Goal: Transaction & Acquisition: Purchase product/service

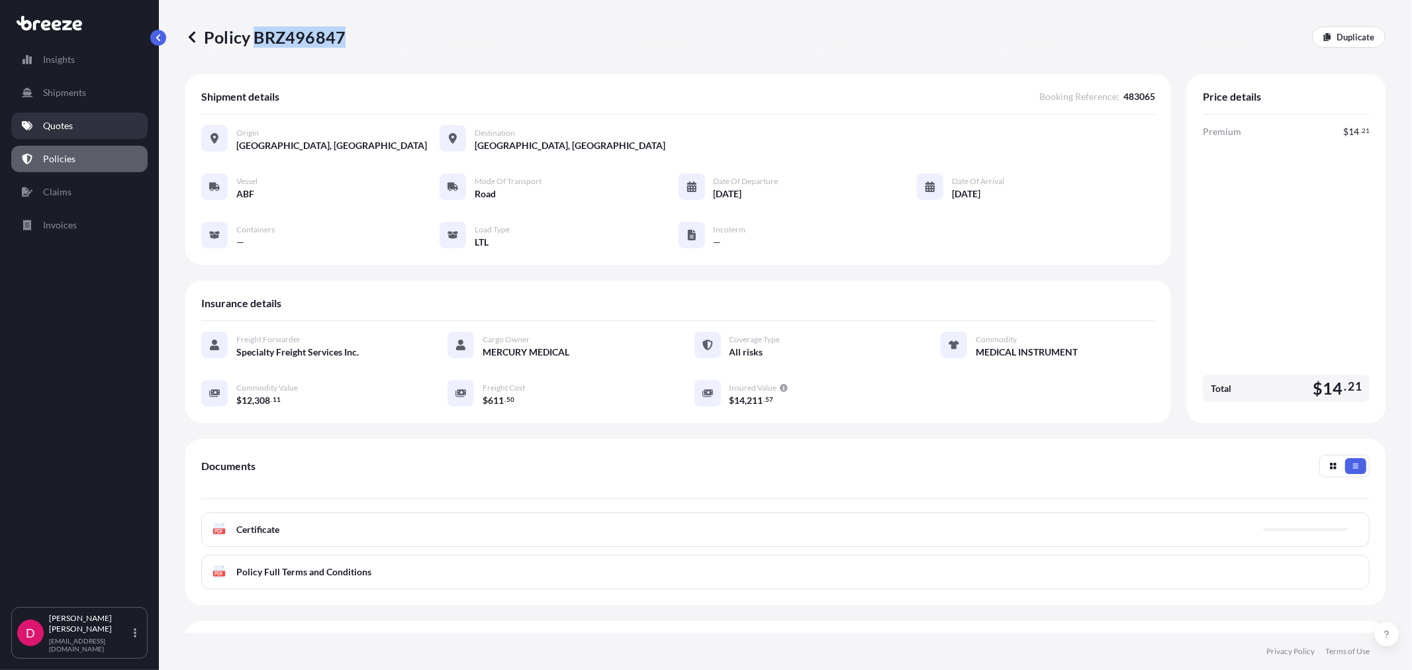
click at [64, 136] on link "Quotes" at bounding box center [79, 126] width 136 height 26
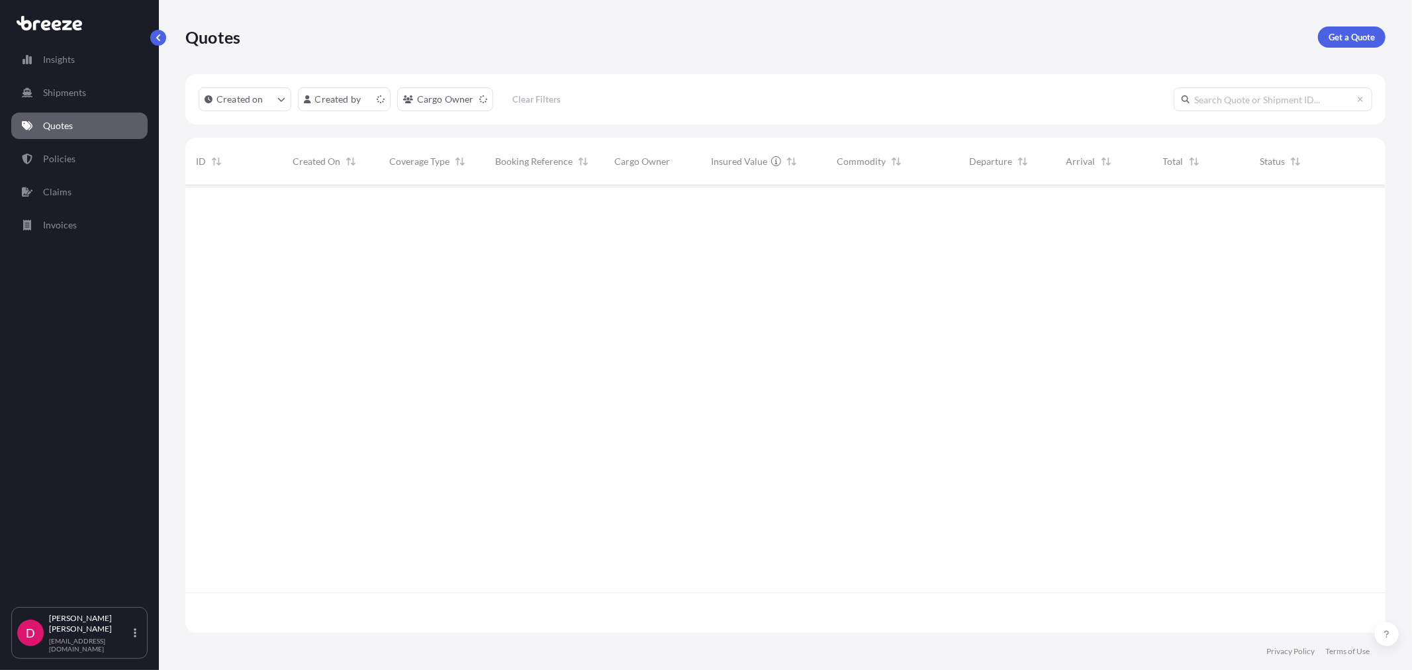
scroll to position [444, 1189]
click at [1355, 43] on link "Get a Quote" at bounding box center [1352, 36] width 68 height 21
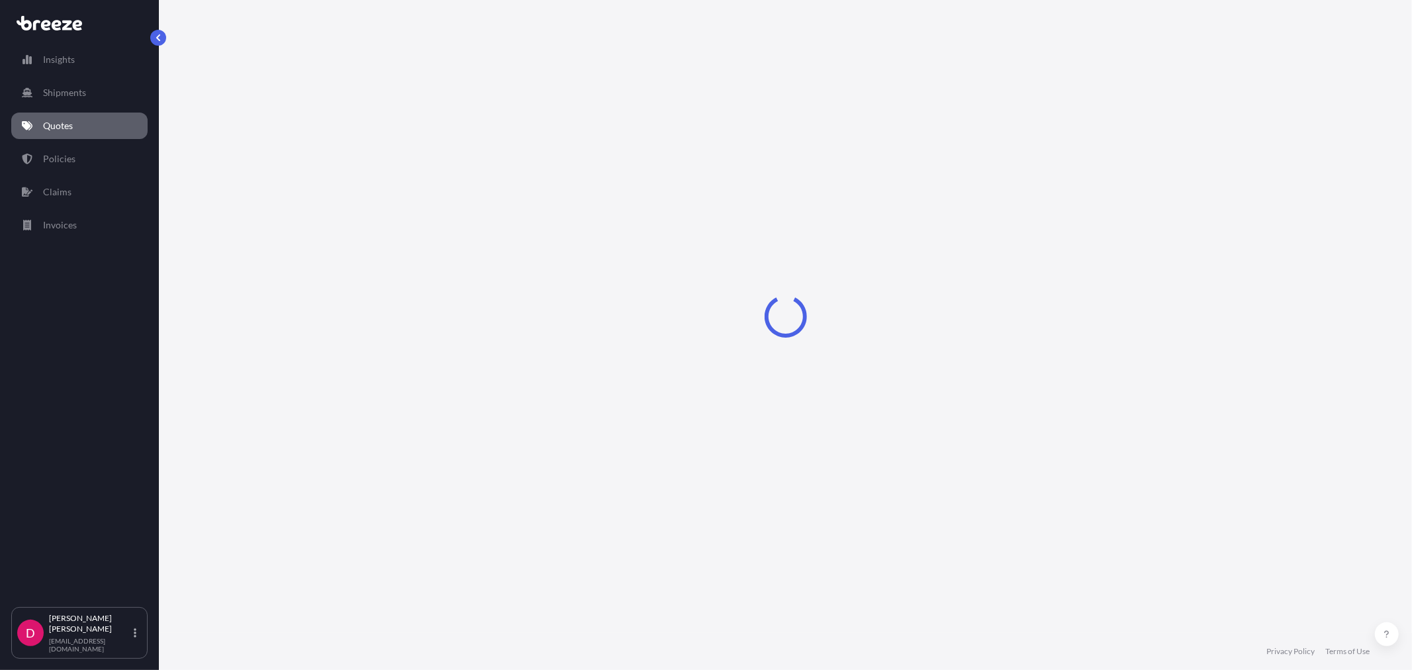
select select "Sea"
select select "1"
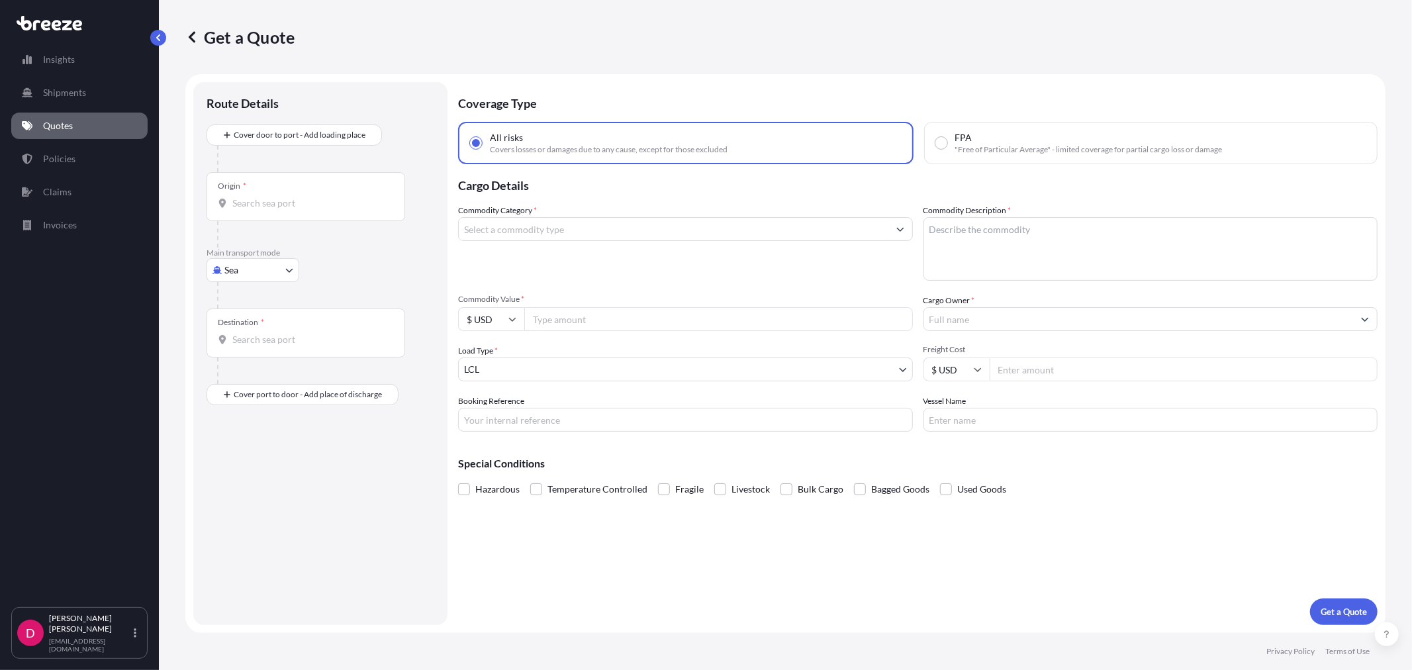
click at [258, 276] on body "Insights Shipments Quotes Policies Claims Invoices D [PERSON_NAME] [EMAIL_ADDRE…" at bounding box center [706, 335] width 1412 height 670
click at [245, 356] on span "Road" at bounding box center [242, 352] width 21 height 13
select select "Road"
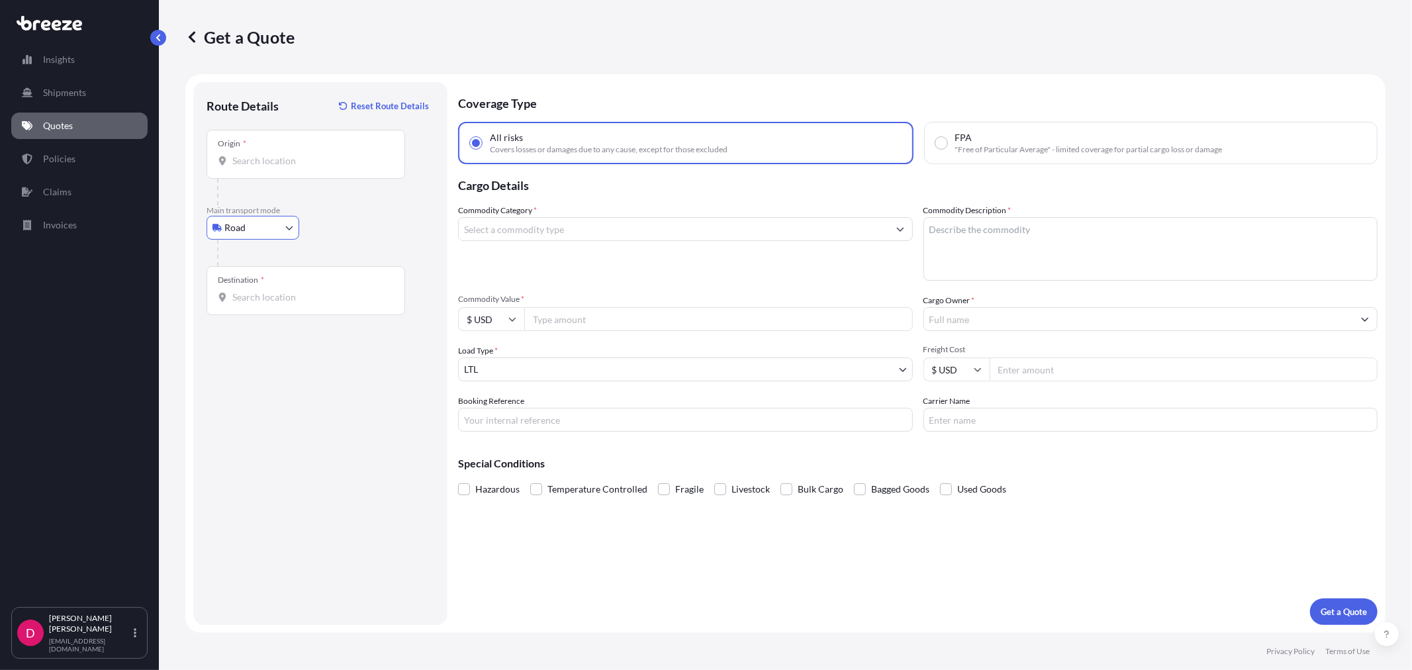
click at [282, 154] on input "Origin *" at bounding box center [310, 160] width 156 height 13
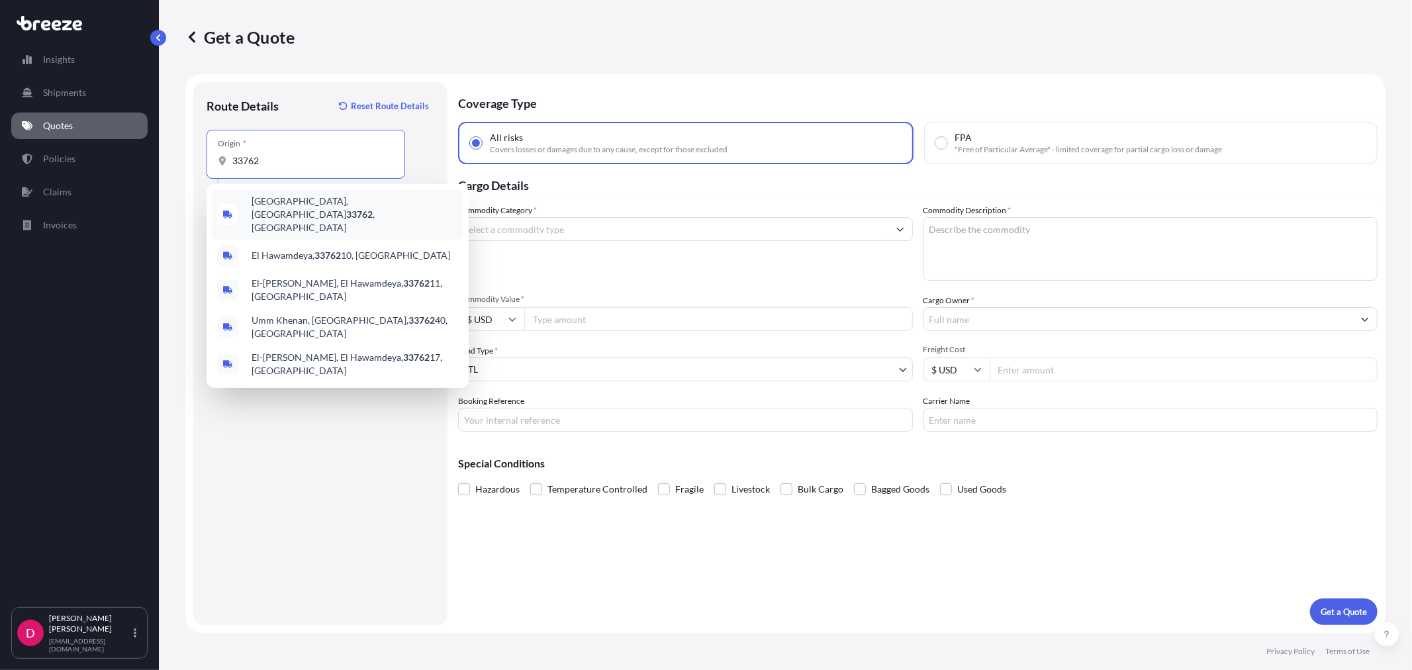
click at [333, 211] on div "[GEOGRAPHIC_DATA] , [GEOGRAPHIC_DATA]" at bounding box center [338, 214] width 252 height 50
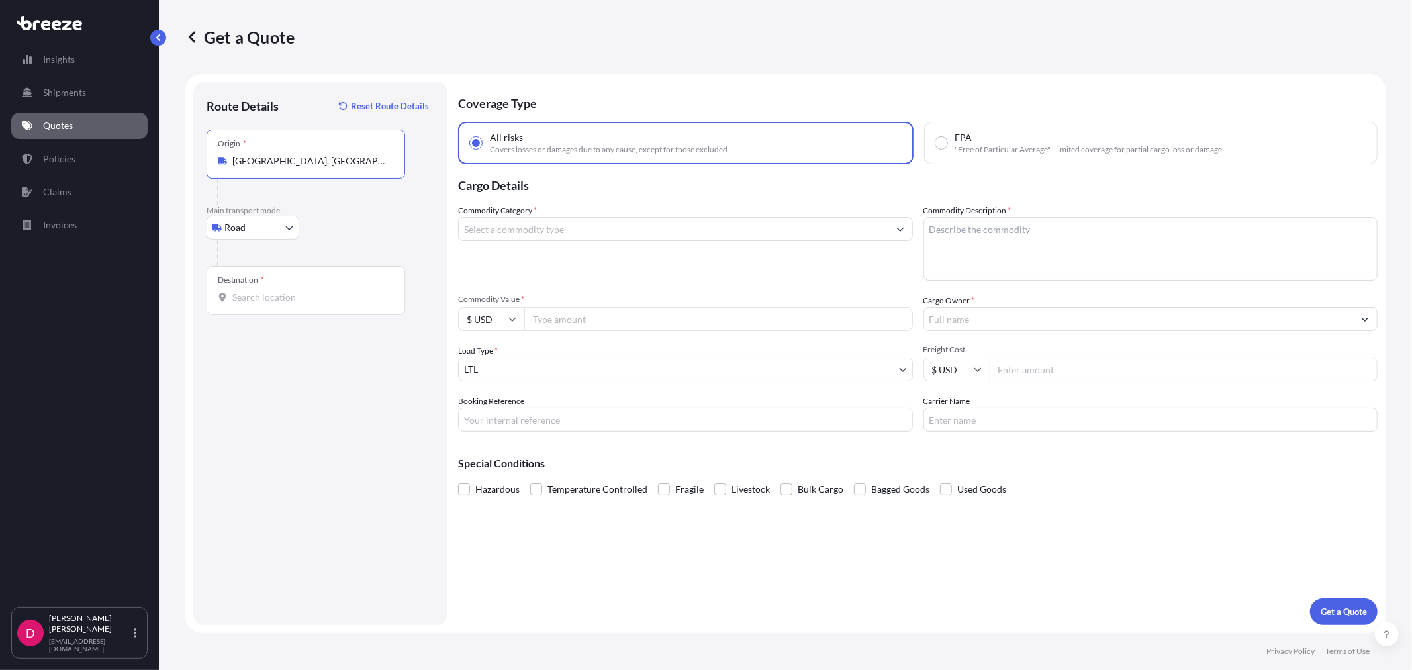
type input "[GEOGRAPHIC_DATA], [GEOGRAPHIC_DATA]"
click at [291, 285] on div "Destination *" at bounding box center [306, 290] width 199 height 49
click at [291, 291] on input "Destination *" at bounding box center [310, 297] width 156 height 13
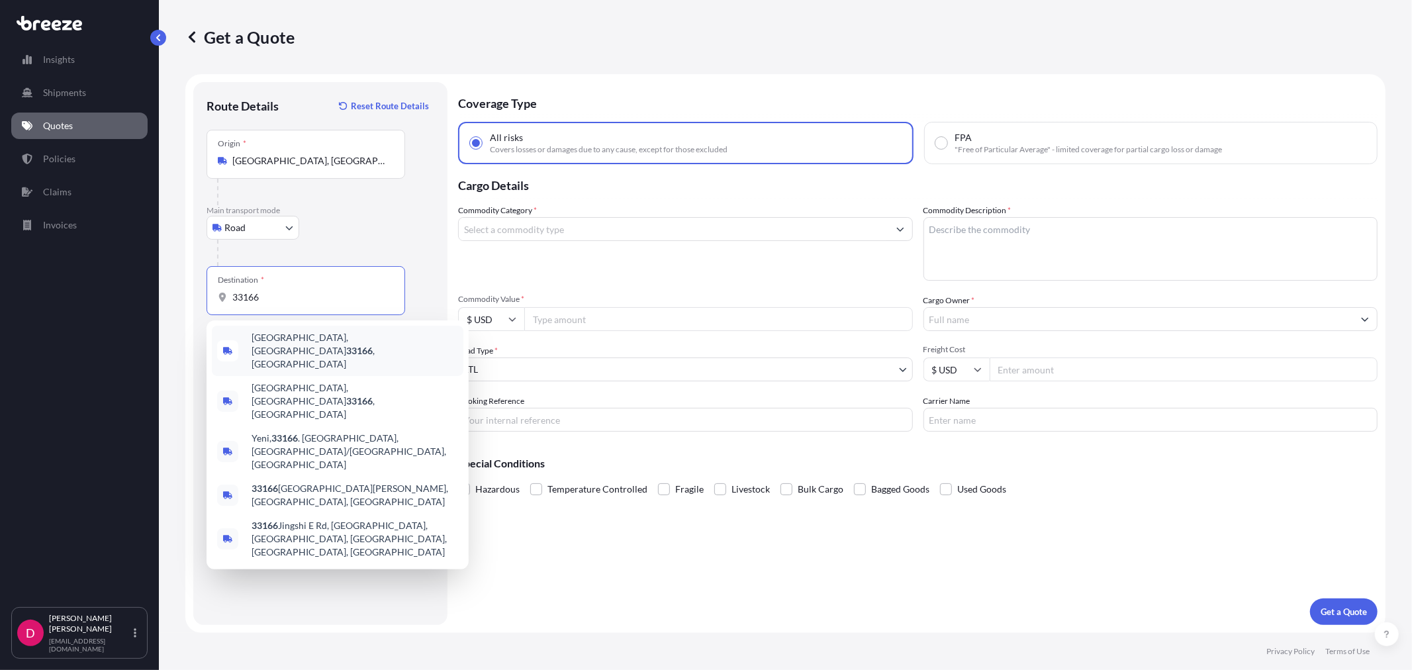
click at [287, 344] on span "[GEOGRAPHIC_DATA] , [GEOGRAPHIC_DATA]" at bounding box center [355, 351] width 207 height 40
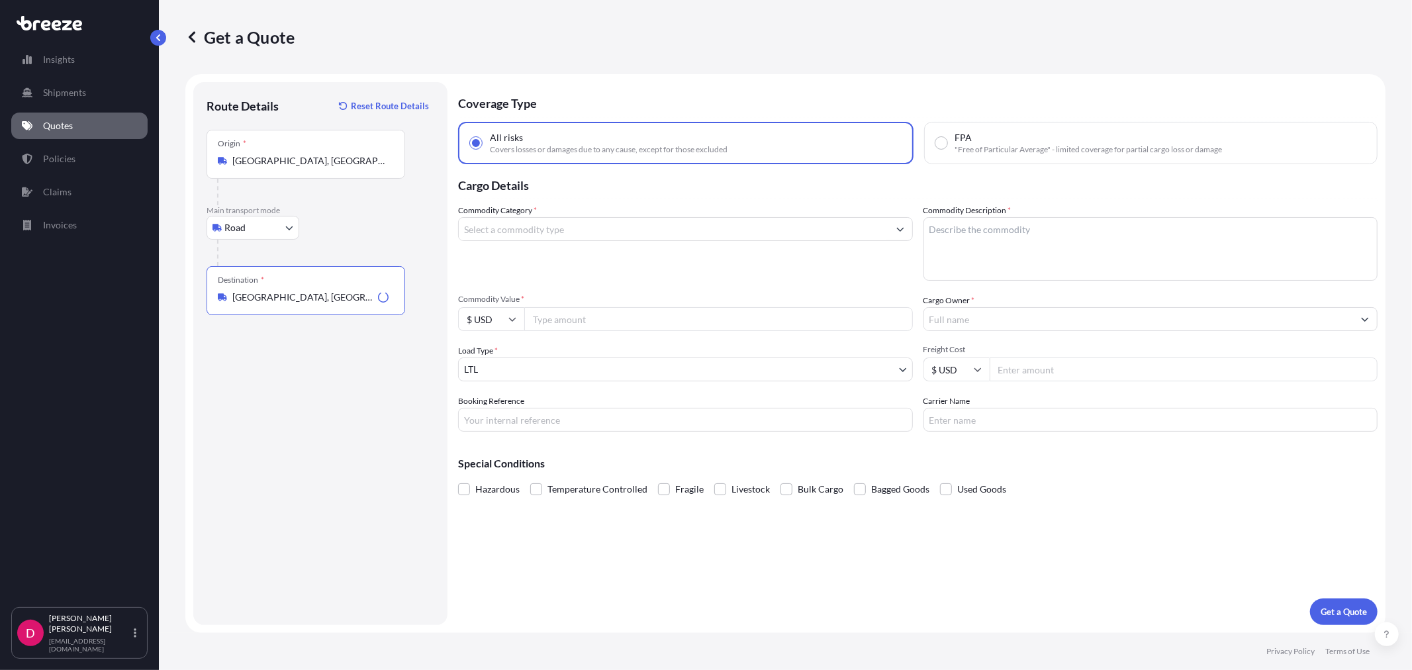
type input "[GEOGRAPHIC_DATA], [GEOGRAPHIC_DATA]"
click at [558, 318] on input "Commodity Value *" at bounding box center [718, 319] width 389 height 24
paste input "26524.00"
type input "26524.00"
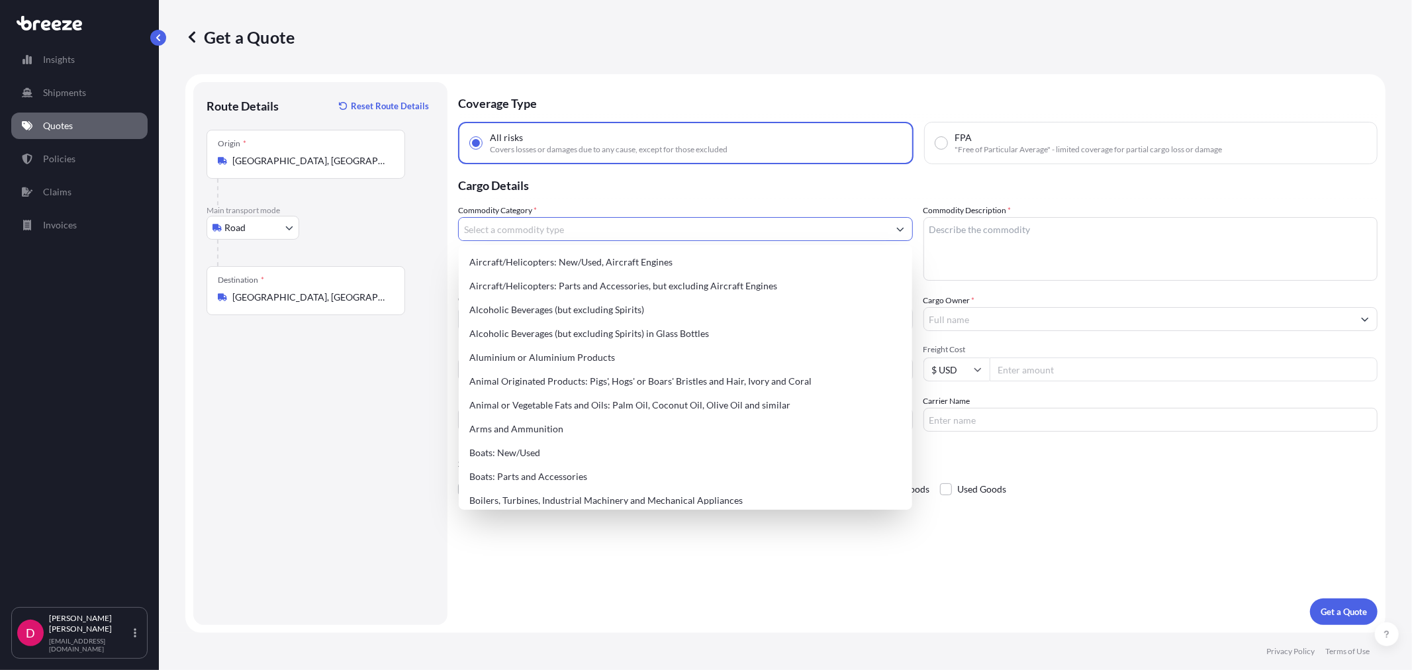
click at [552, 228] on input "Commodity Category *" at bounding box center [674, 229] width 430 height 24
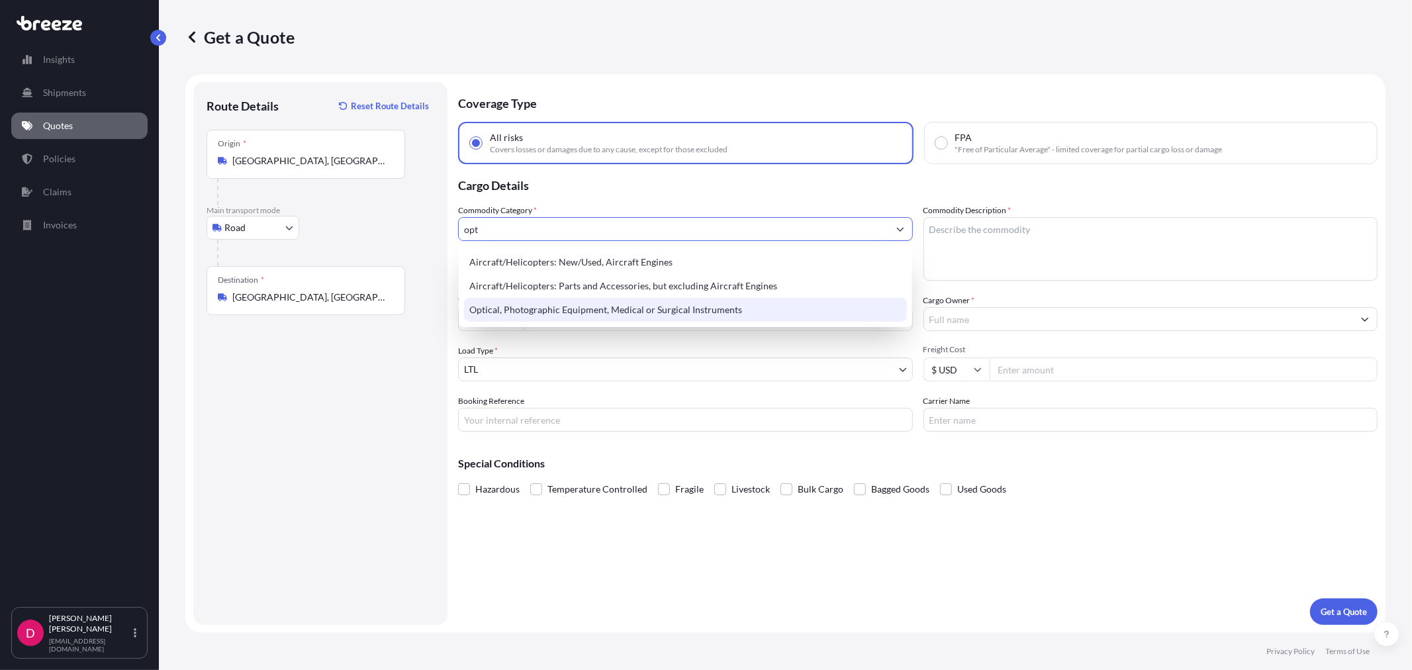
click at [565, 309] on div "Optical, Photographic Equipment, Medical or Surgical Instruments" at bounding box center [685, 310] width 442 height 24
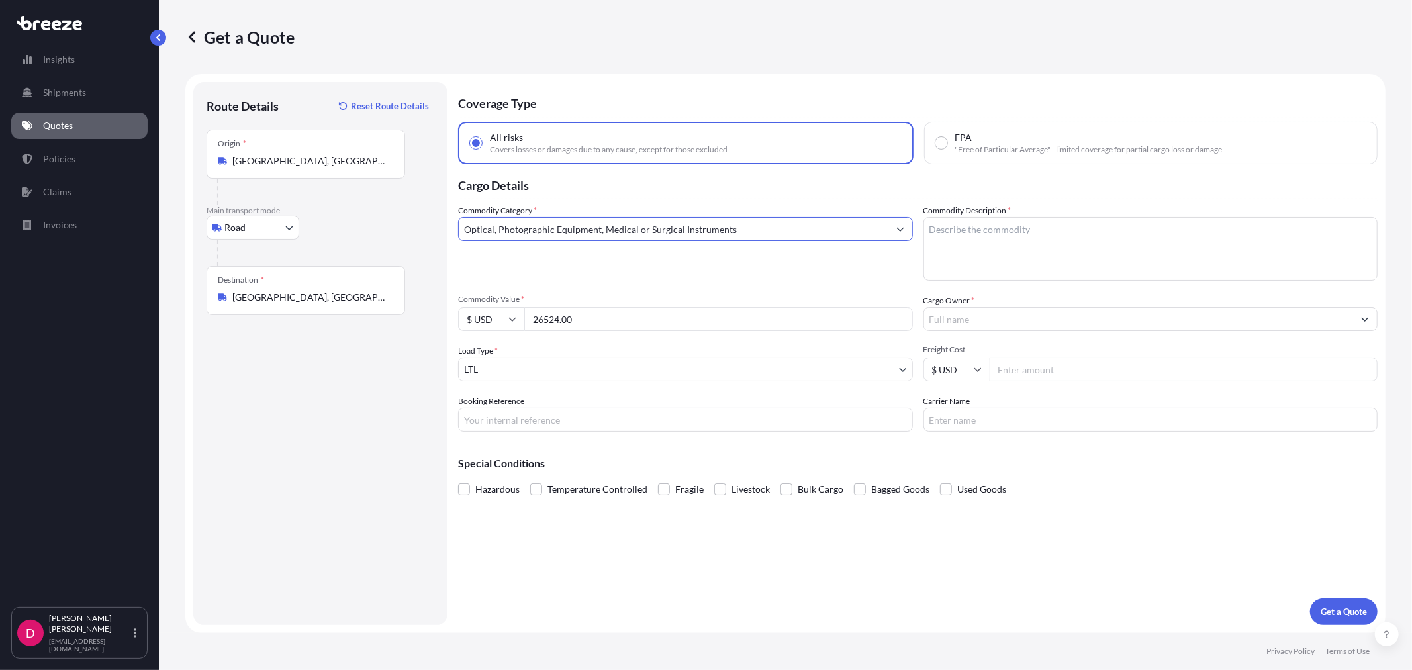
type input "Optical, Photographic Equipment, Medical or Surgical Instruments"
click at [1023, 237] on textarea "Commodity Description *" at bounding box center [1151, 249] width 455 height 64
type textarea "MEDICAL INSTRUMENTS"
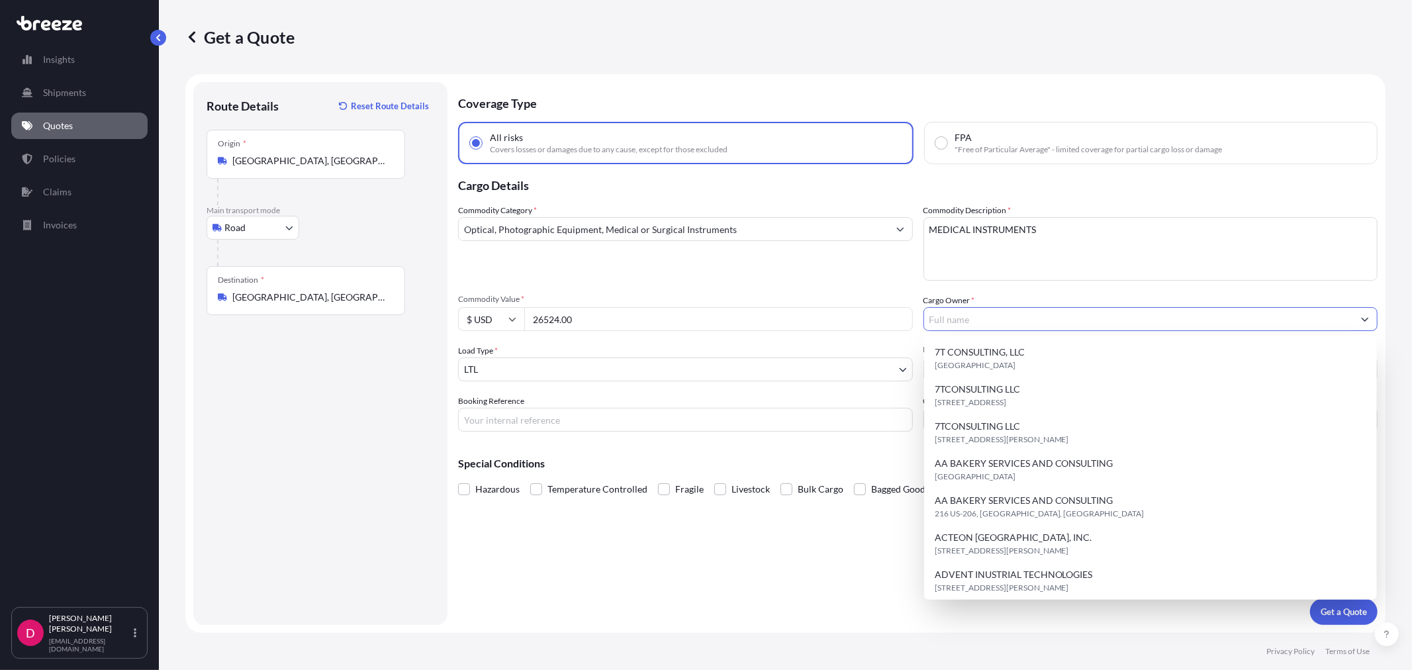
click at [1004, 309] on input "Cargo Owner *" at bounding box center [1139, 319] width 430 height 24
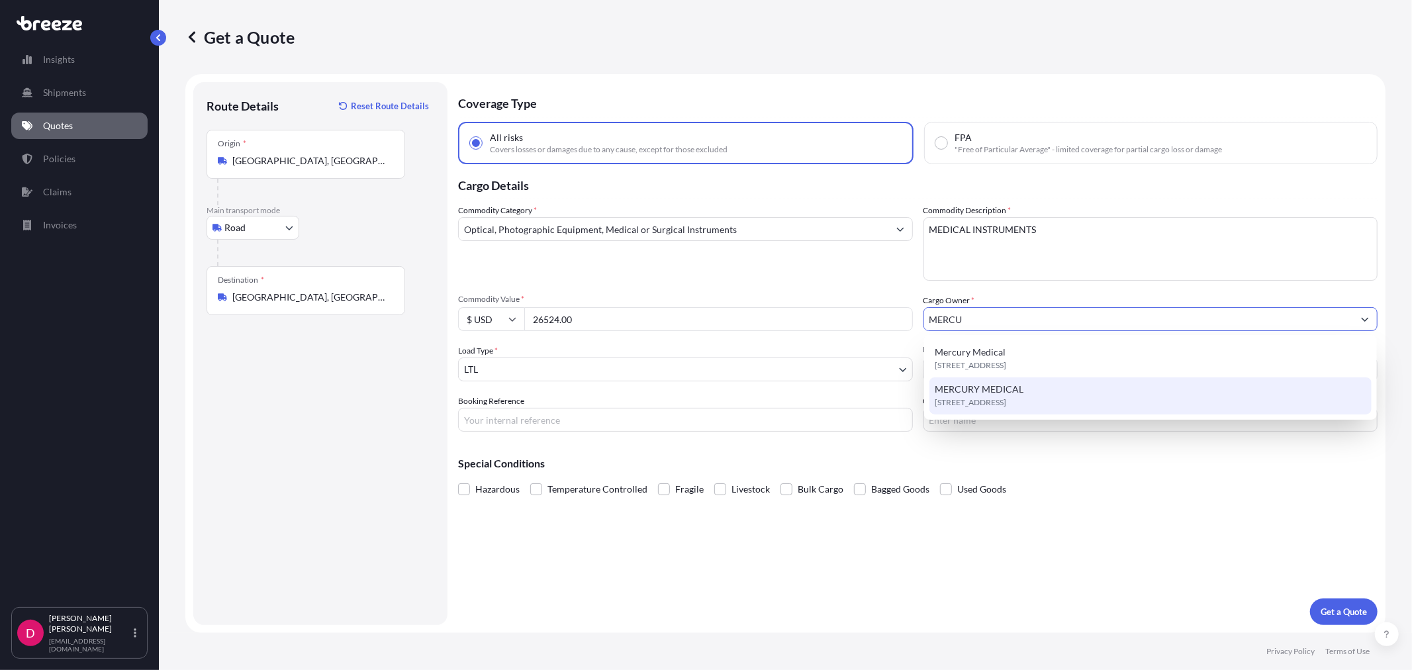
click at [985, 401] on span "[STREET_ADDRESS]" at bounding box center [971, 402] width 72 height 13
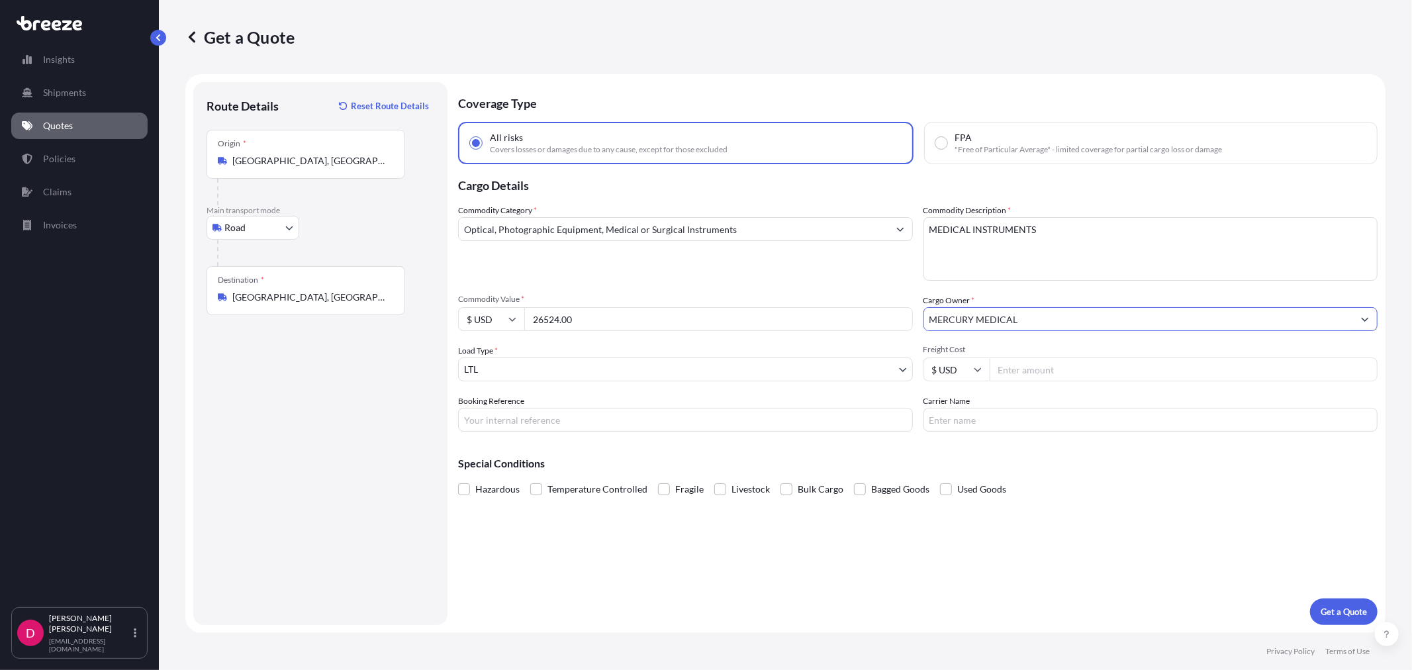
type input "MERCURY MEDICAL"
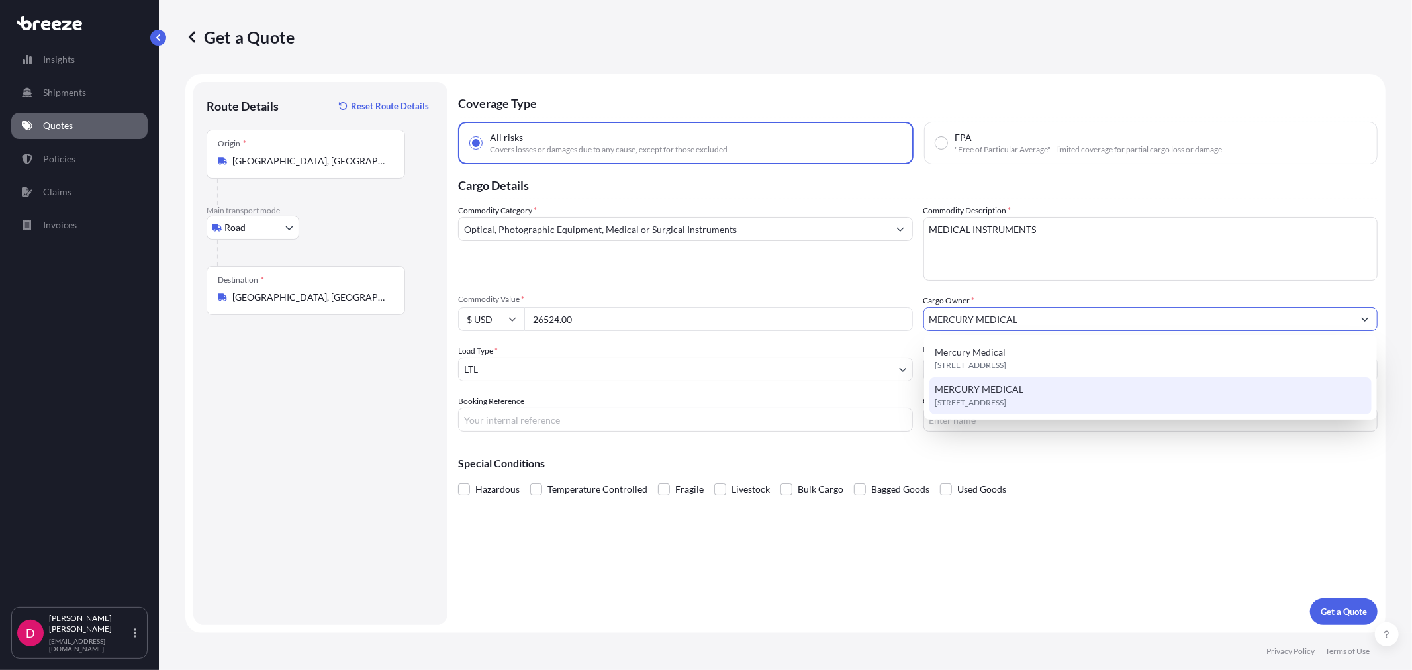
click at [1053, 378] on div "MERCURY MEDICAL [STREET_ADDRESS]" at bounding box center [1151, 395] width 442 height 37
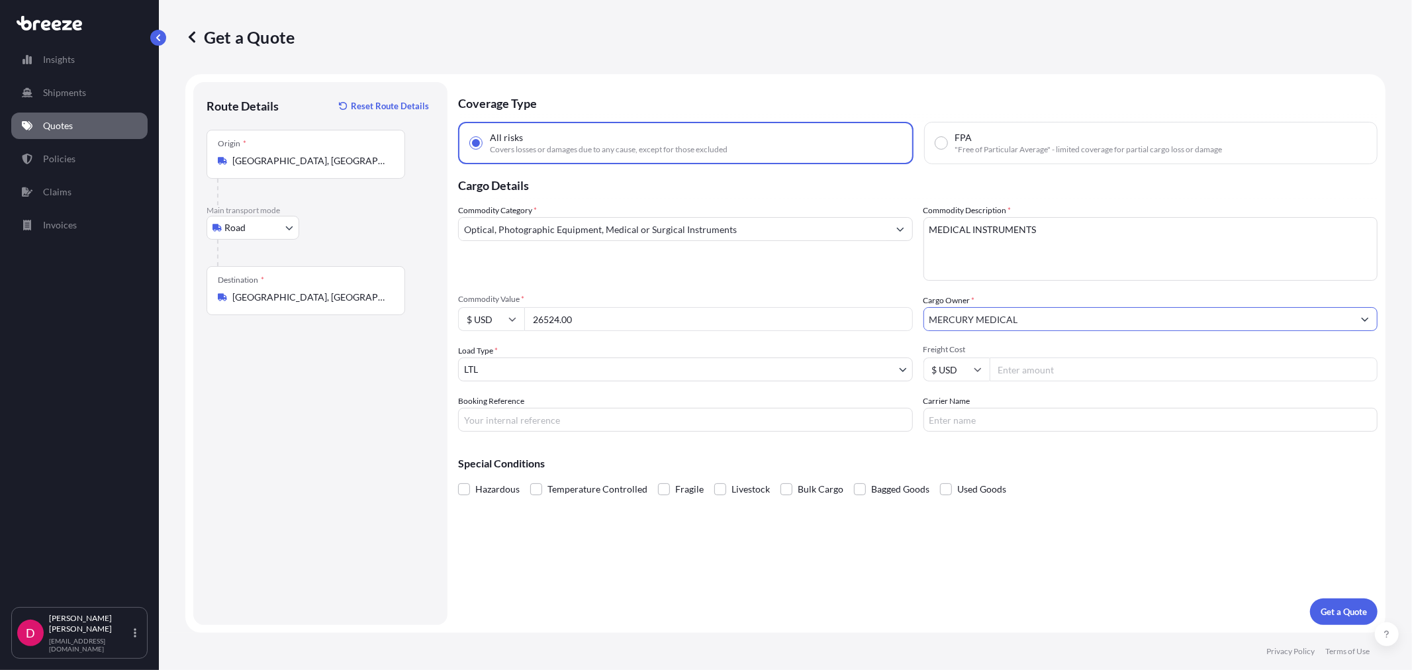
click at [1053, 378] on input "Freight Cost" at bounding box center [1184, 370] width 389 height 24
type input "434.32"
click at [587, 425] on input "Booking Reference" at bounding box center [685, 420] width 455 height 24
type input "483147"
click at [967, 428] on input "Carrier Name" at bounding box center [1151, 420] width 455 height 24
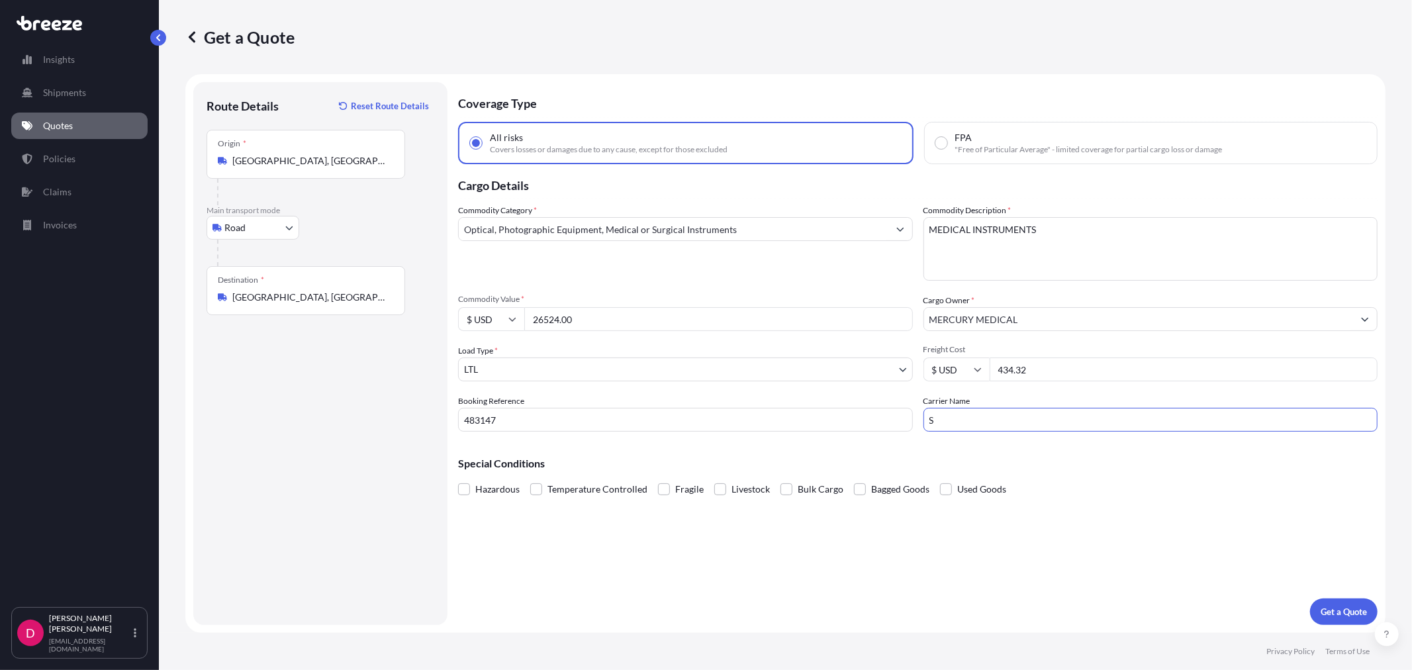
type input "SOUTHEASTERN"
click at [1333, 610] on p "Get a Quote" at bounding box center [1344, 611] width 46 height 13
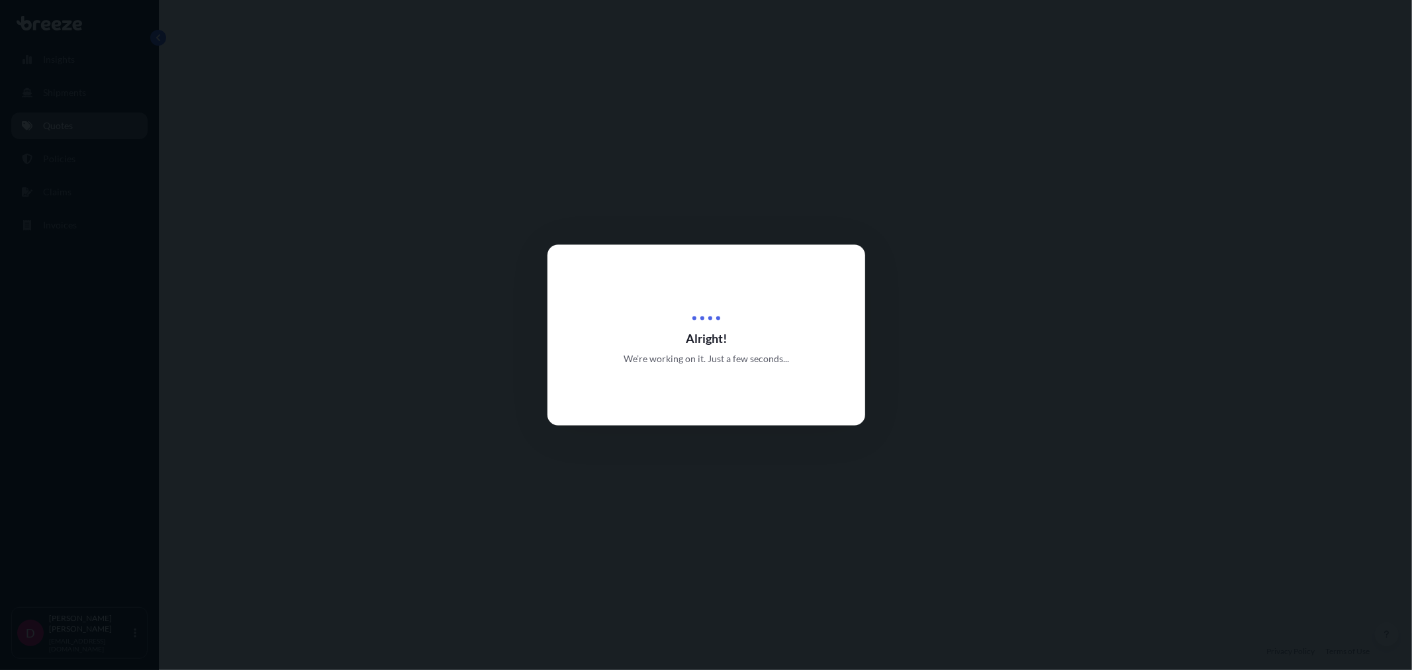
select select "Road"
select select "1"
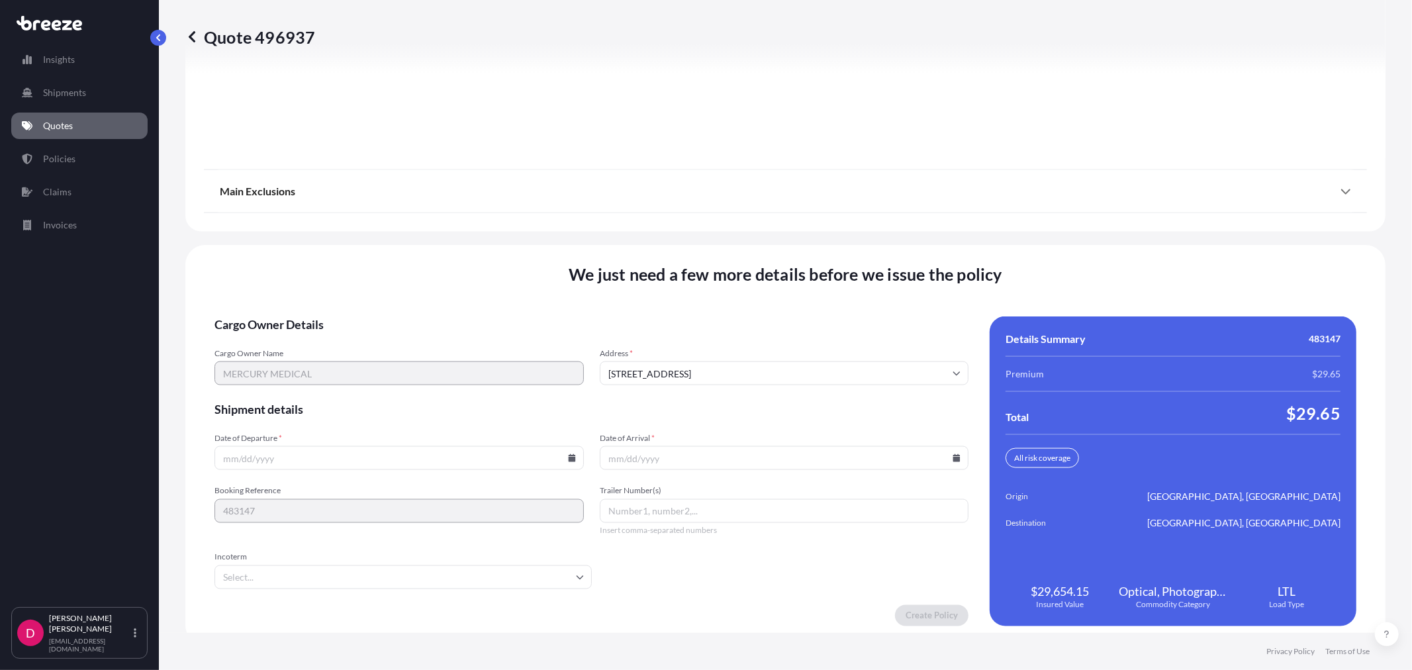
scroll to position [1639, 0]
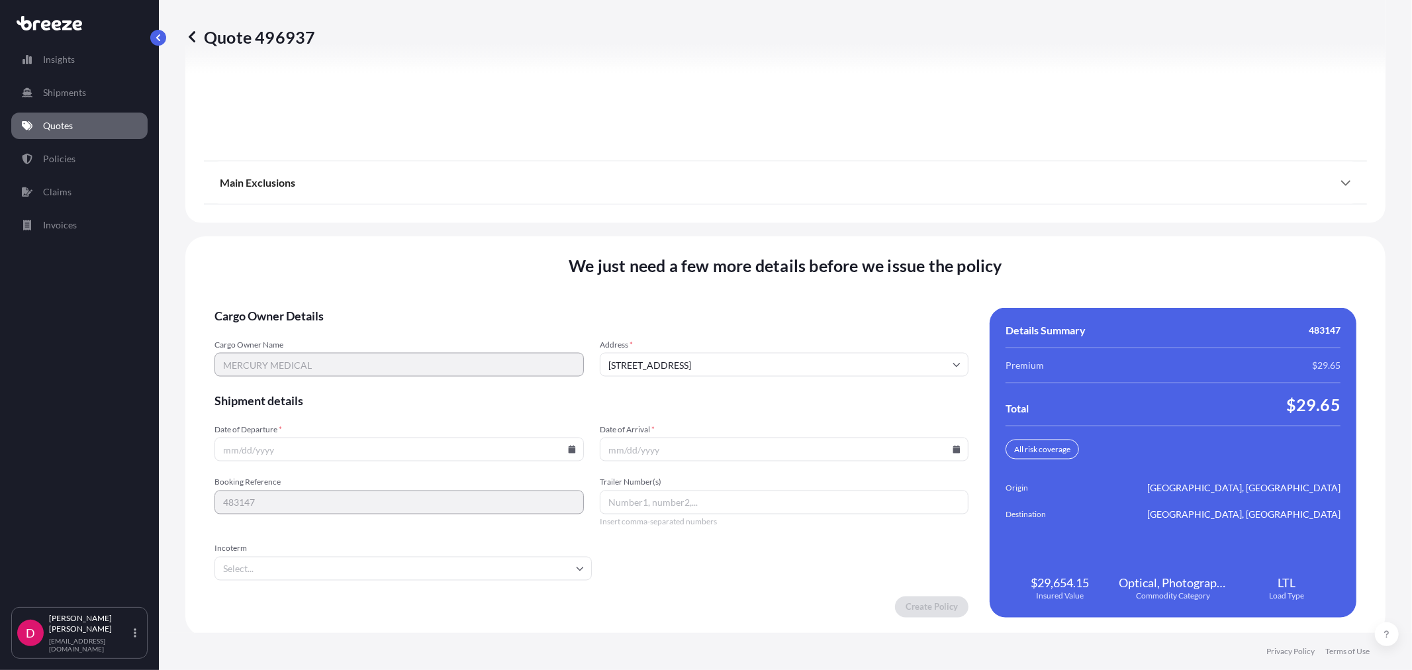
click at [561, 448] on input "Date of Departure *" at bounding box center [399, 450] width 369 height 24
click at [571, 446] on icon at bounding box center [571, 450] width 7 height 8
click at [435, 328] on button "15" at bounding box center [428, 328] width 21 height 21
type input "[DATE]"
click at [571, 446] on div "[DATE]" at bounding box center [399, 450] width 369 height 24
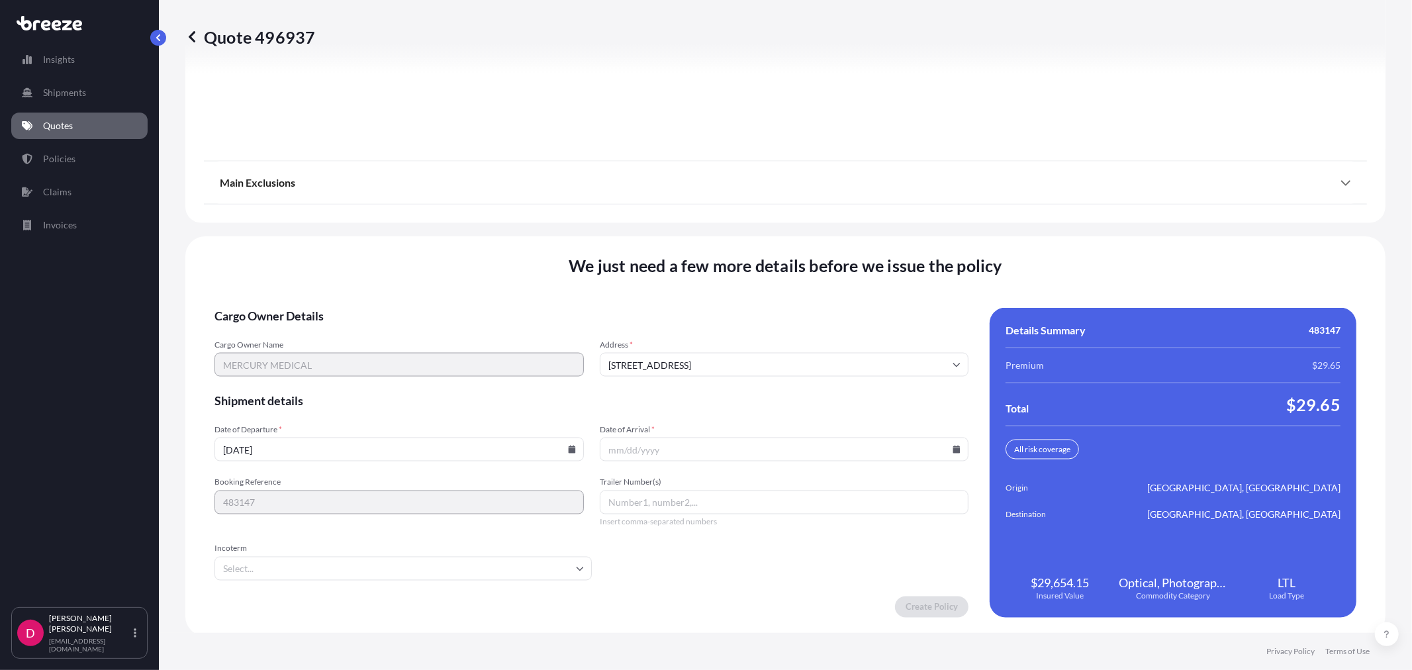
click at [568, 446] on icon at bounding box center [571, 450] width 7 height 8
click at [954, 447] on icon at bounding box center [957, 450] width 7 height 8
click at [715, 378] on button "26" at bounding box center [717, 378] width 21 height 21
type input "[DATE]"
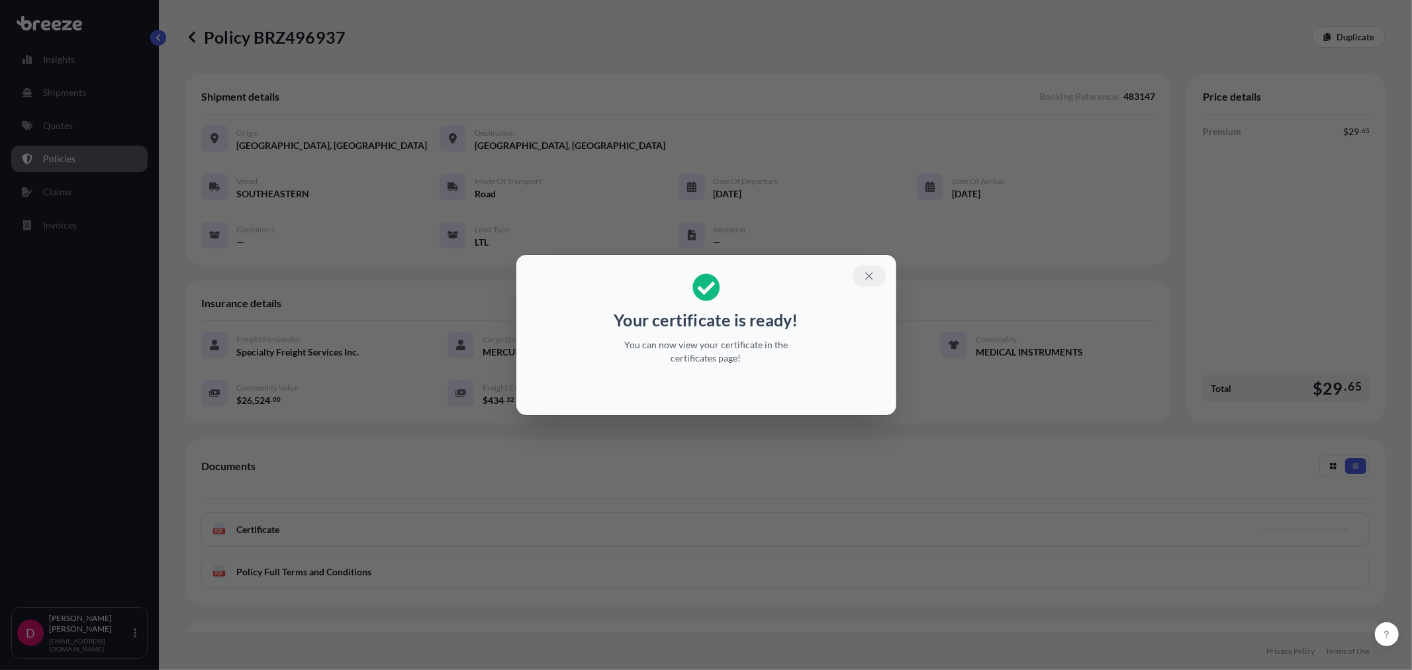
click at [871, 275] on icon "button" at bounding box center [869, 276] width 12 height 12
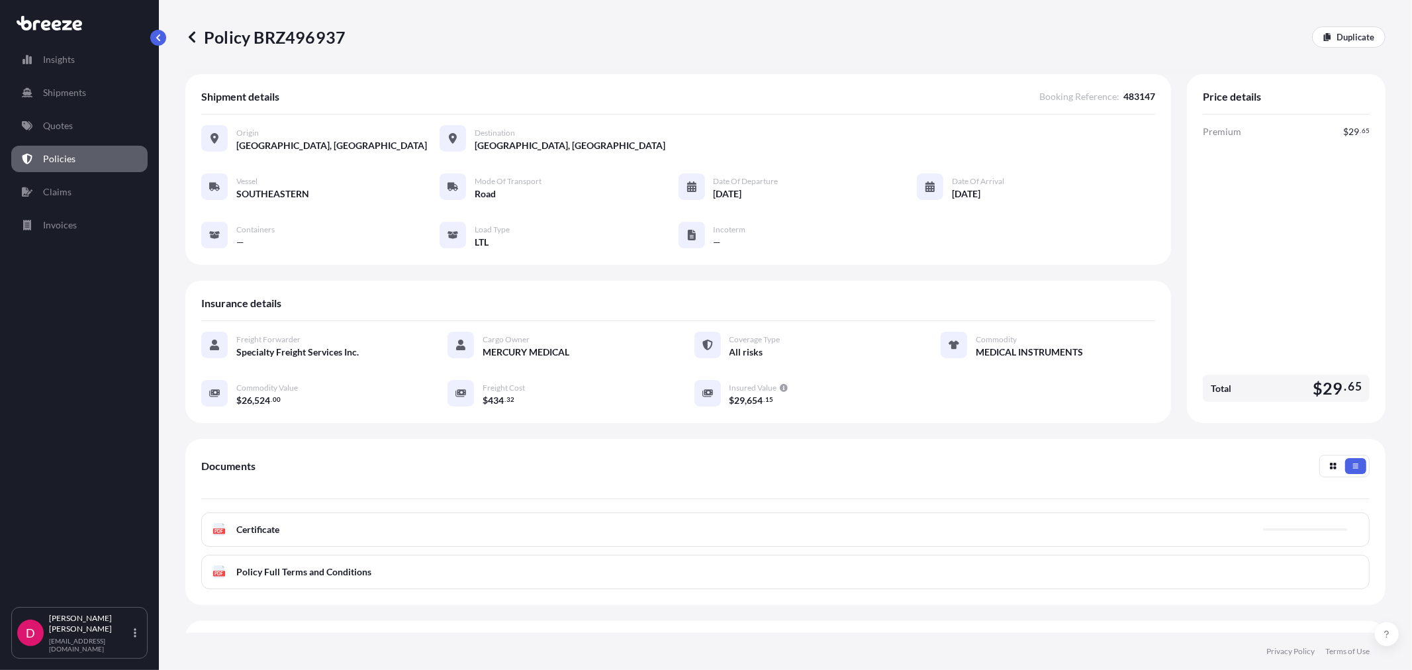
click at [279, 40] on p "Policy BRZ496937" at bounding box center [265, 36] width 160 height 21
click at [279, 38] on p "Policy BRZ496937" at bounding box center [265, 36] width 160 height 21
copy p "BRZ496937"
